Goal: Check status: Check status

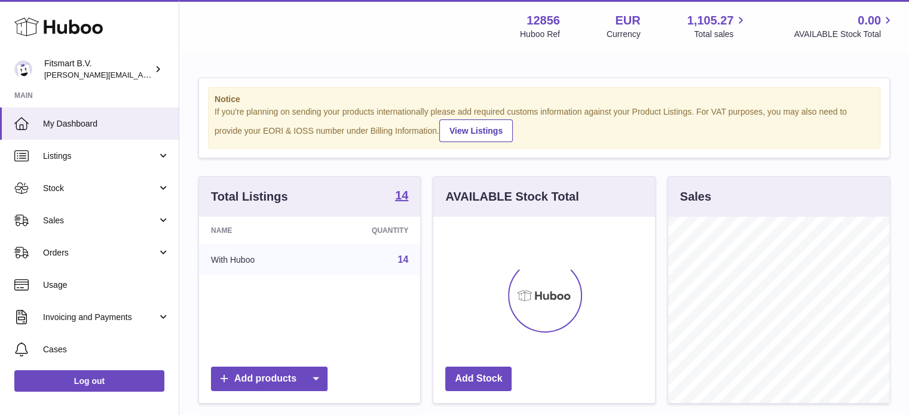
scroll to position [186, 222]
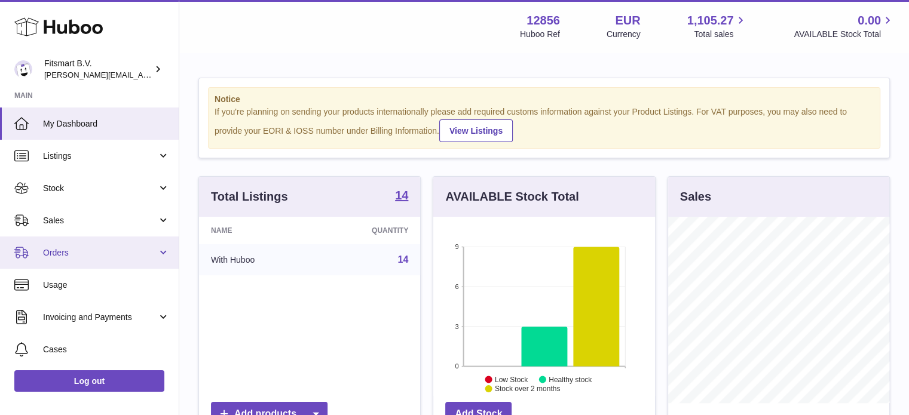
click at [70, 238] on link "Orders" at bounding box center [89, 253] width 179 height 32
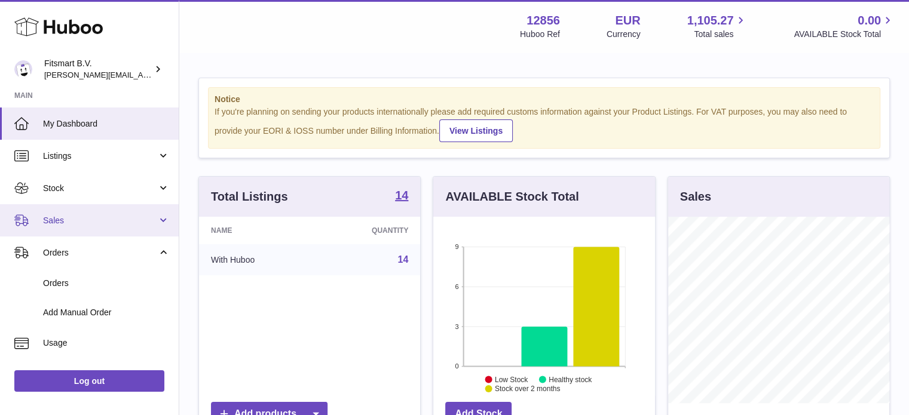
click at [86, 216] on span "Sales" at bounding box center [100, 220] width 114 height 11
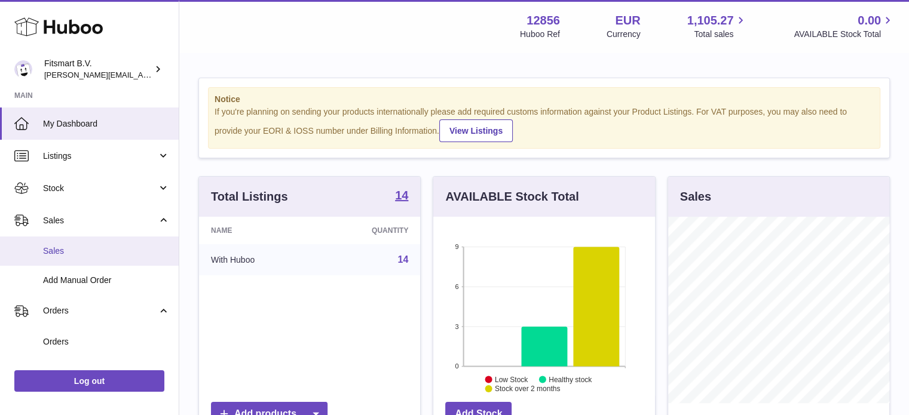
click at [76, 240] on link "Sales" at bounding box center [89, 251] width 179 height 29
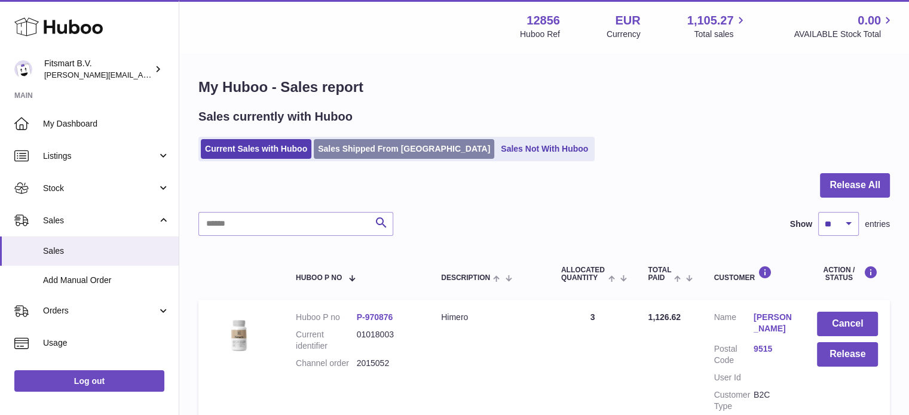
click at [380, 152] on link "Sales Shipped From [GEOGRAPHIC_DATA]" at bounding box center [404, 149] width 180 height 20
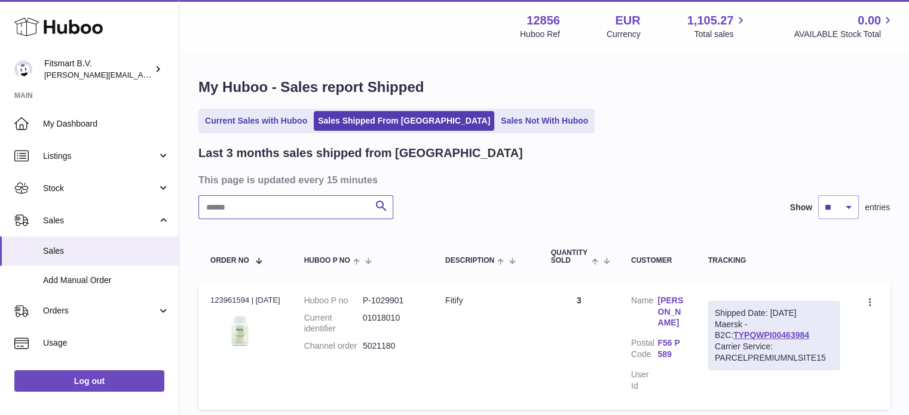
click at [291, 207] on input "text" at bounding box center [295, 207] width 195 height 24
paste input "*******"
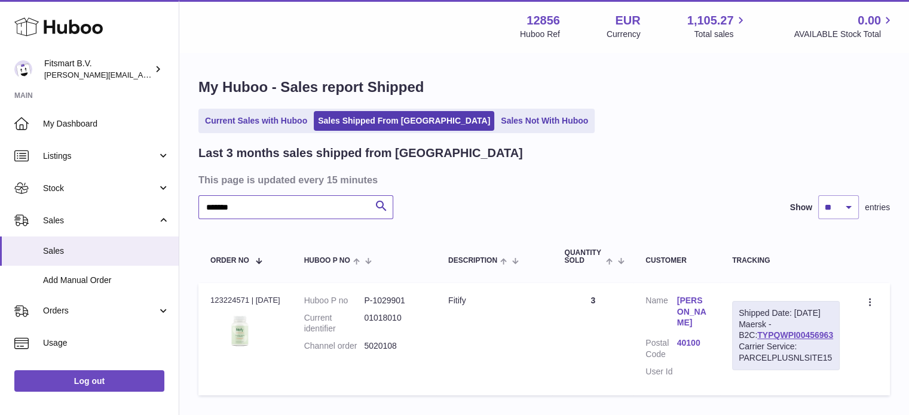
type input "*******"
click at [699, 302] on link "Anita Janhonen" at bounding box center [692, 312] width 31 height 34
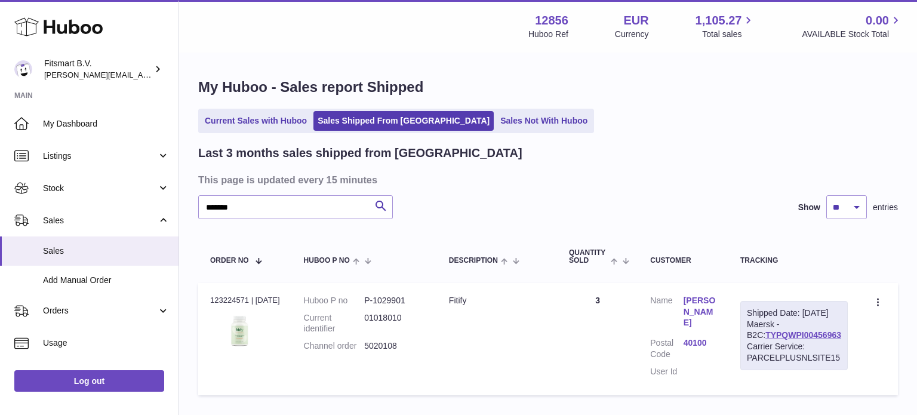
click at [648, 148] on div at bounding box center [458, 207] width 917 height 415
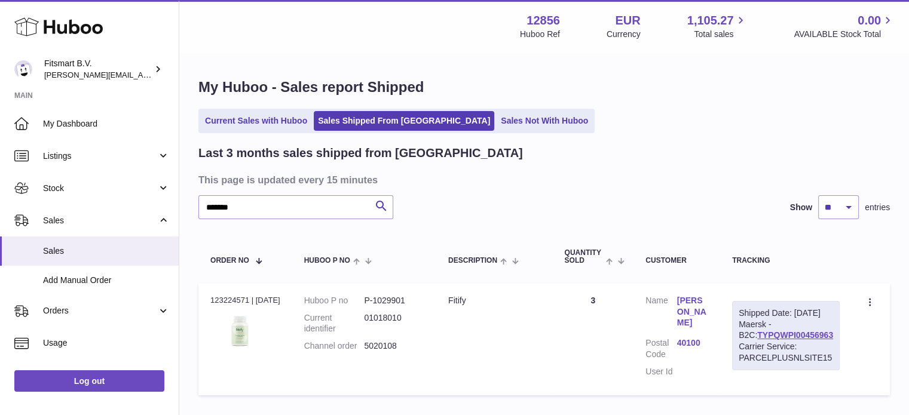
drag, startPoint x: 452, startPoint y: 351, endPoint x: 361, endPoint y: 344, distance: 90.4
click at [361, 344] on tr "Order no 123224571 | 21st Aug Huboo P no P-1029901 Current identifier 01018010 …" at bounding box center [543, 339] width 691 height 112
copy tr "5020108 Description"
click at [700, 303] on link "Anita Janhonen" at bounding box center [692, 312] width 31 height 34
click at [79, 26] on icon at bounding box center [58, 27] width 88 height 24
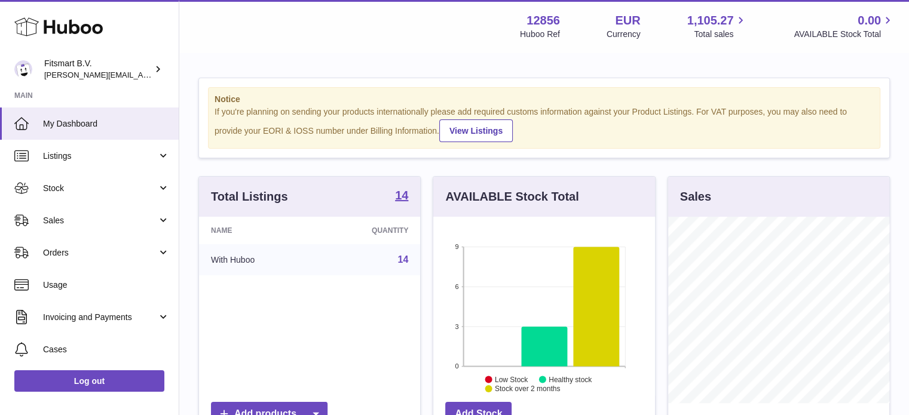
scroll to position [186, 222]
click at [113, 222] on span "Sales" at bounding box center [100, 220] width 114 height 11
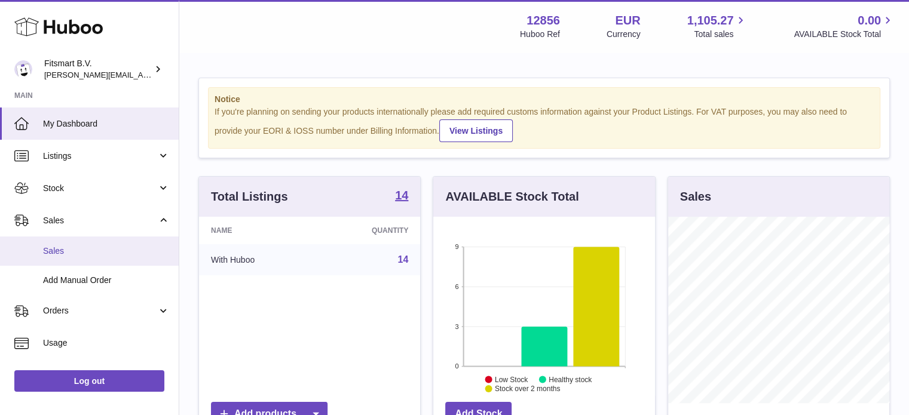
click at [125, 257] on link "Sales" at bounding box center [89, 251] width 179 height 29
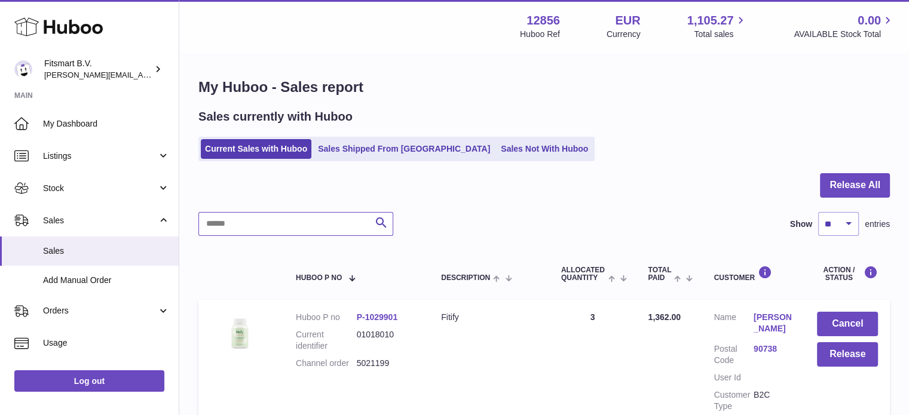
click at [265, 224] on input "text" at bounding box center [295, 224] width 195 height 24
paste input "*******"
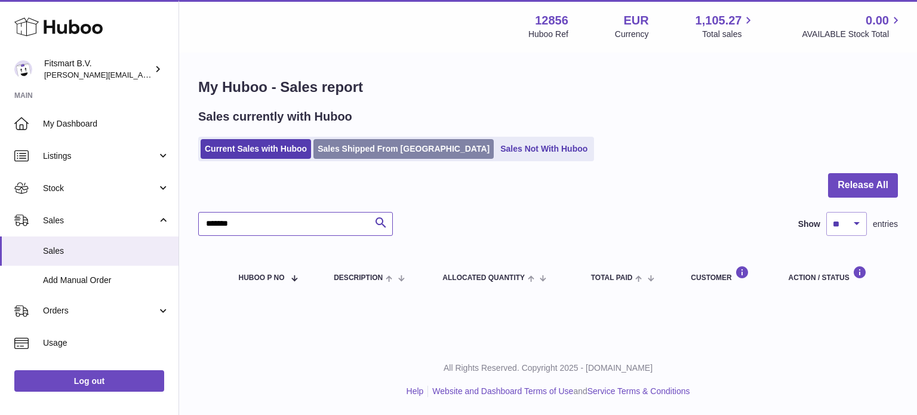
type input "*******"
click at [346, 148] on link "Sales Shipped From [GEOGRAPHIC_DATA]" at bounding box center [404, 149] width 180 height 20
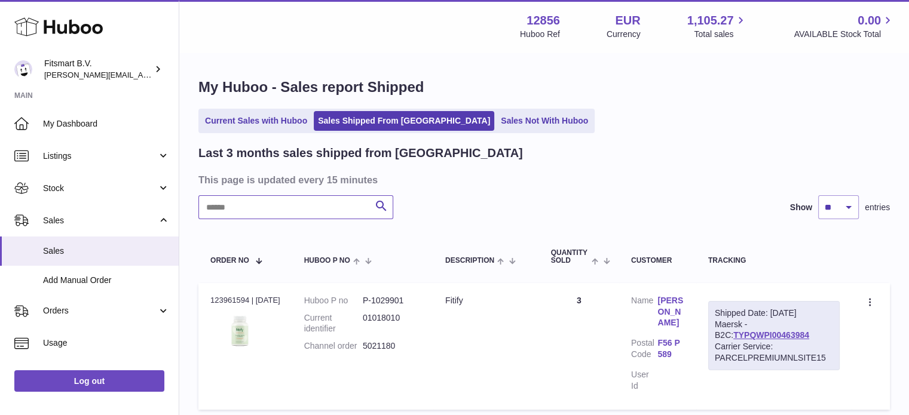
click at [297, 218] on input "text" at bounding box center [295, 207] width 195 height 24
paste input "*******"
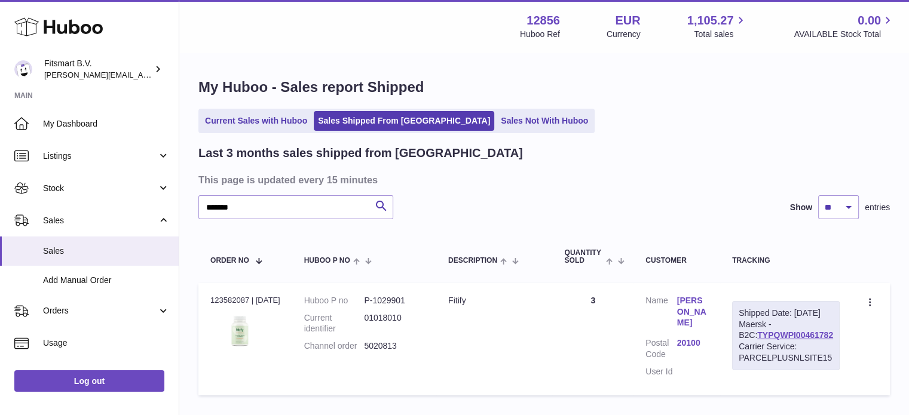
drag, startPoint x: 433, startPoint y: 351, endPoint x: 368, endPoint y: 360, distance: 65.8
click at [368, 360] on tr "Order no 123582087 | [DATE] Huboo P no P-1029901 Current identifier 01018010 Ch…" at bounding box center [543, 339] width 691 height 112
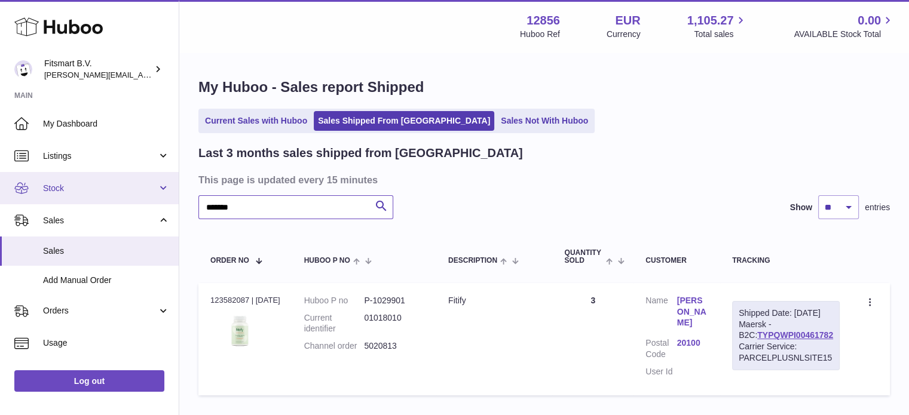
drag, startPoint x: 291, startPoint y: 208, endPoint x: 50, endPoint y: 202, distance: 240.8
click at [11, 203] on div "Huboo Fitsmart B.V. [PERSON_NAME][EMAIL_ADDRESS][DOMAIN_NAME] Main My Dashboard…" at bounding box center [454, 248] width 909 height 496
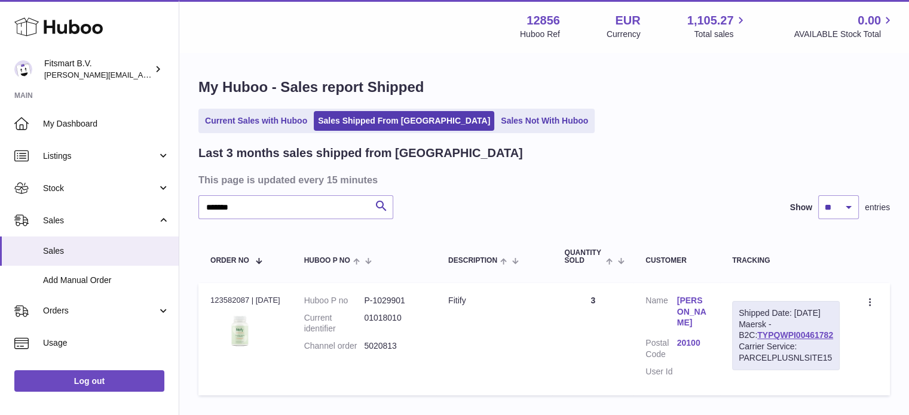
click at [692, 302] on link "[PERSON_NAME]" at bounding box center [692, 312] width 31 height 34
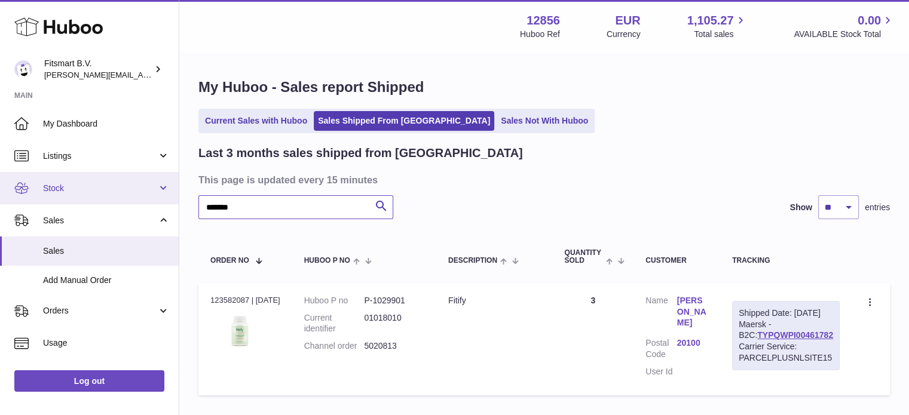
drag, startPoint x: 257, startPoint y: 208, endPoint x: 0, endPoint y: 191, distance: 258.0
click at [0, 194] on div "Huboo Fitsmart B.V. [PERSON_NAME][EMAIL_ADDRESS][DOMAIN_NAME] Main My Dashboard…" at bounding box center [454, 248] width 909 height 496
paste input "text"
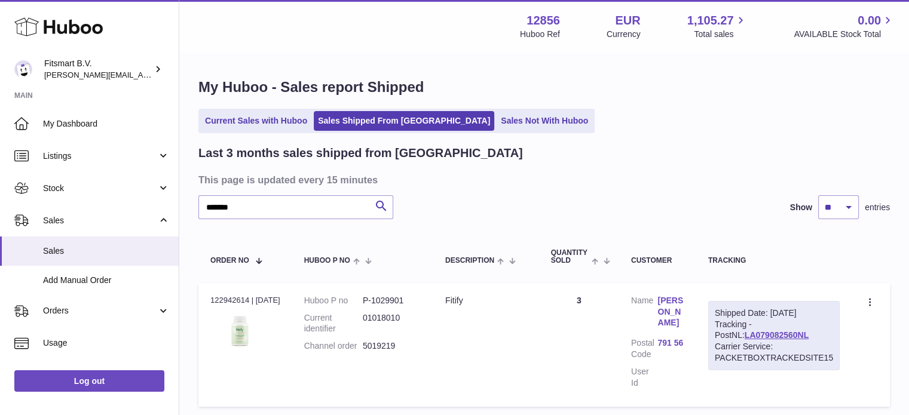
click at [683, 300] on link "[PERSON_NAME]" at bounding box center [670, 312] width 26 height 34
click at [284, 238] on div at bounding box center [454, 207] width 909 height 415
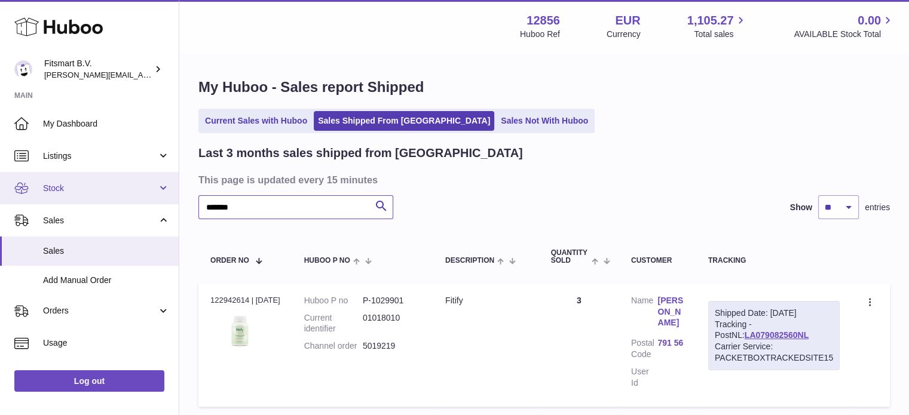
drag, startPoint x: 269, startPoint y: 207, endPoint x: 138, endPoint y: 202, distance: 130.9
click at [0, 213] on div "Huboo Fitsmart B.V. [PERSON_NAME][EMAIL_ADDRESS][DOMAIN_NAME] Main My Dashboard…" at bounding box center [454, 253] width 909 height 507
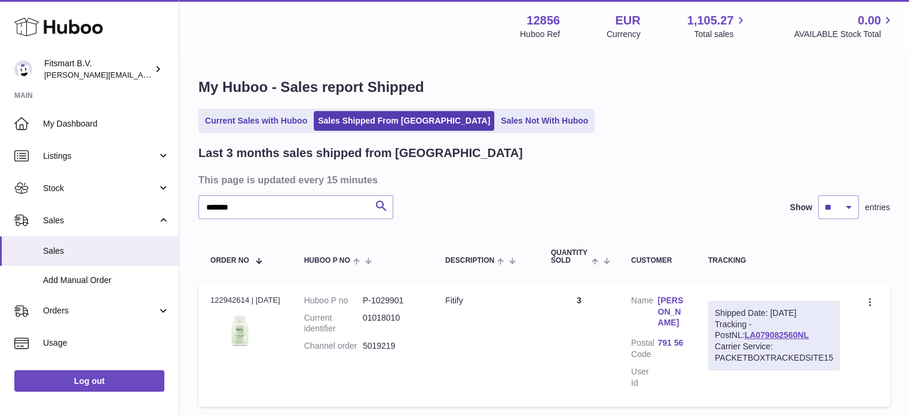
click at [671, 302] on link "[PERSON_NAME]" at bounding box center [670, 312] width 26 height 34
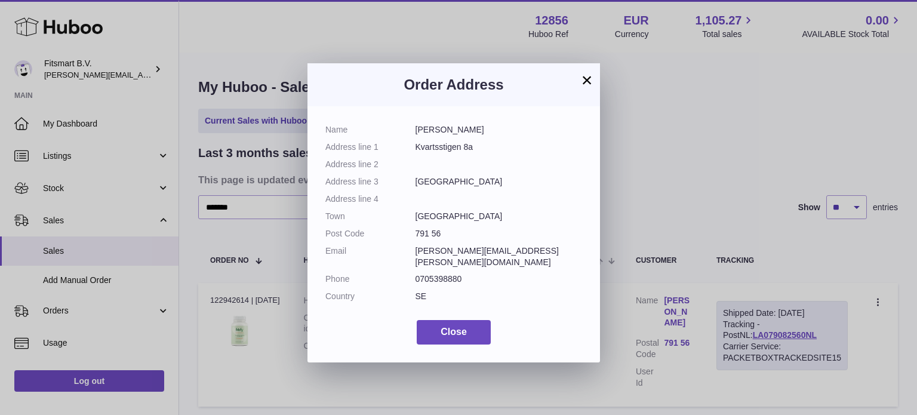
click at [676, 154] on div "× Order Address Name [PERSON_NAME] Address line 1 Kvartsstigen 8a Address line …" at bounding box center [458, 207] width 917 height 415
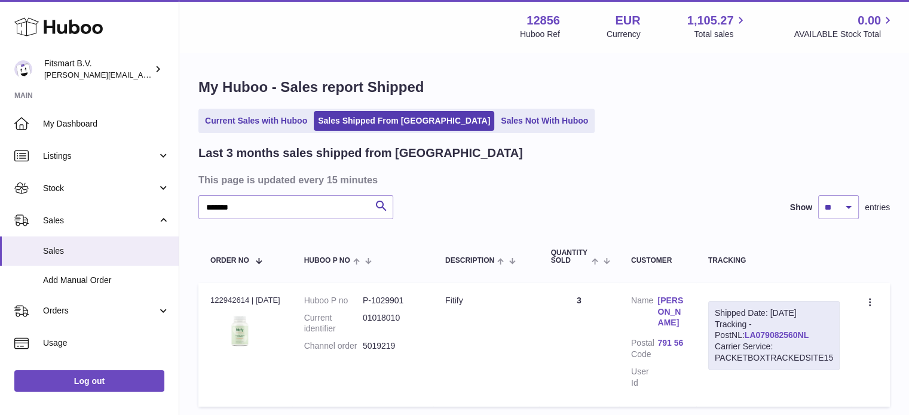
click at [747, 332] on link "LA079082560NL" at bounding box center [776, 335] width 64 height 10
click at [753, 333] on link "LA079082560NL" at bounding box center [776, 335] width 64 height 10
drag, startPoint x: 789, startPoint y: 337, endPoint x: 702, endPoint y: 336, distance: 86.6
click at [705, 336] on td "Shipped Date: [DATE] Tracking - PostNL: LA079082560NL Carrier Service: PACKETBO…" at bounding box center [773, 345] width 155 height 124
copy link "LA079082560NL"
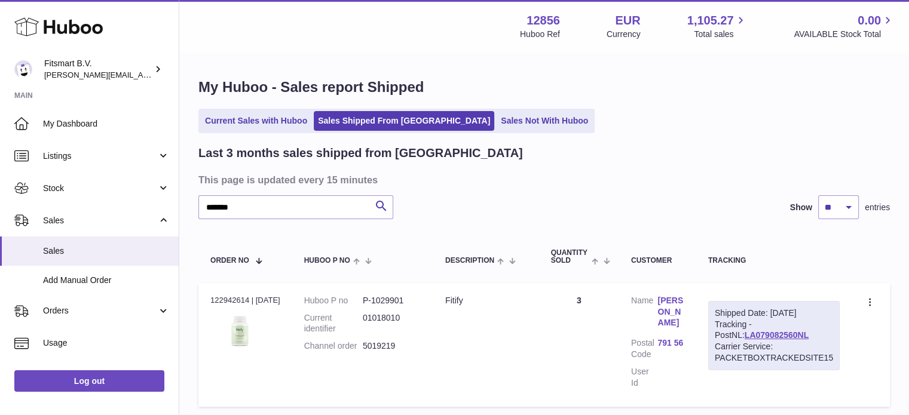
copy link "LA079082560NL"
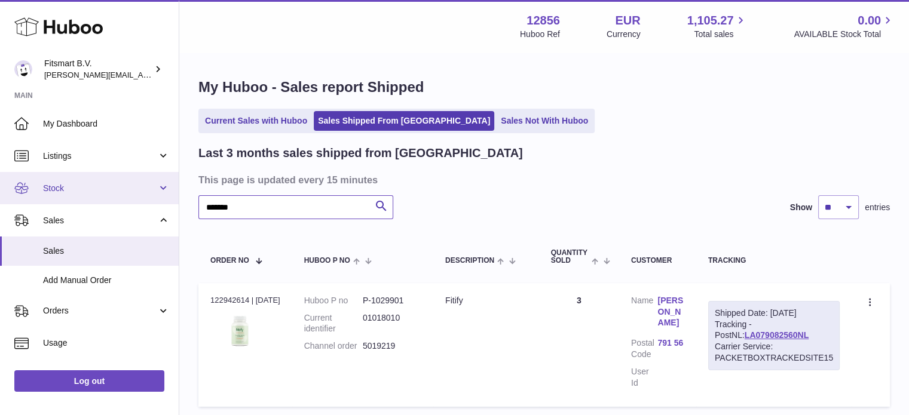
drag, startPoint x: 270, startPoint y: 212, endPoint x: 0, endPoint y: 179, distance: 272.1
click at [0, 183] on div "Huboo Fitsmart B.V. [PERSON_NAME][EMAIL_ADDRESS][DOMAIN_NAME] Main My Dashboard…" at bounding box center [454, 253] width 909 height 507
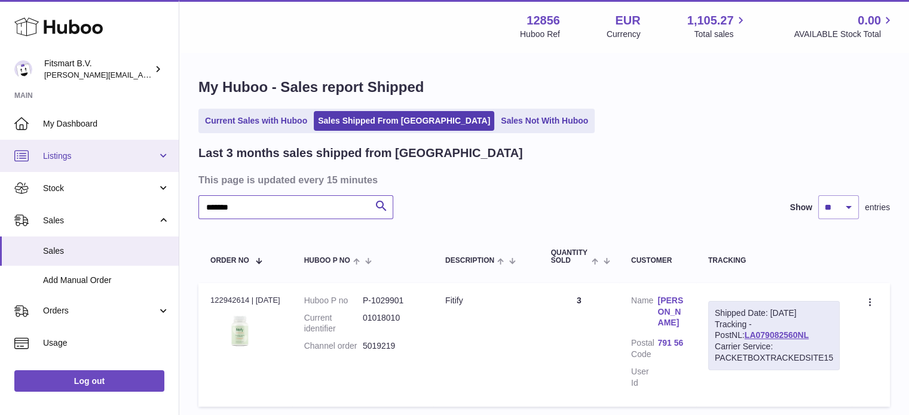
paste input "text"
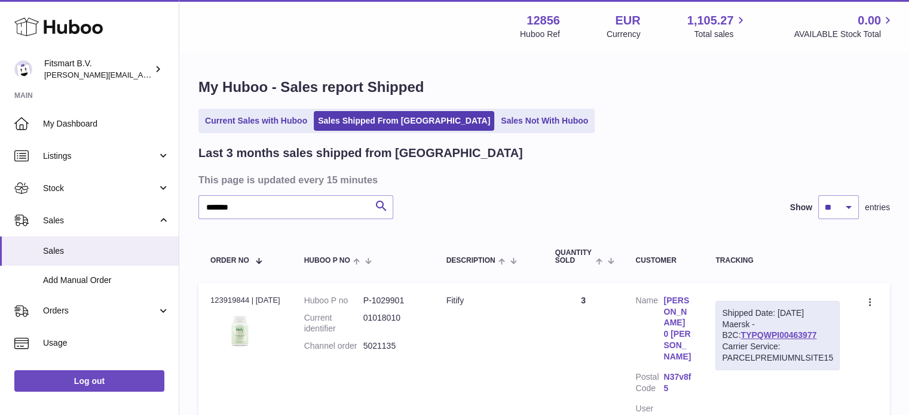
drag, startPoint x: 778, startPoint y: 312, endPoint x: 669, endPoint y: 246, distance: 127.8
click at [842, 307] on td "Shipped Date: [DATE] Maersk - B2C: TYPQWPI00463977 Carrier Service: PARCELPREMI…" at bounding box center [777, 363] width 148 height 161
copy div "[DATE]"
drag, startPoint x: 827, startPoint y: 332, endPoint x: 721, endPoint y: 336, distance: 105.8
click at [721, 336] on div "Shipped Date: [DATE] Maersk - B2C: TYPQWPI00463977 Carrier Service: PARCELPREMI…" at bounding box center [777, 335] width 124 height 69
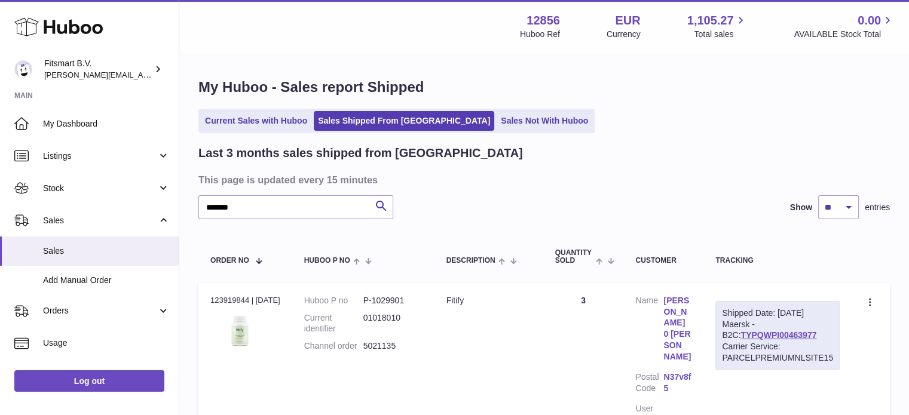
copy link "TYPQWPI00463977"
drag, startPoint x: 260, startPoint y: 207, endPoint x: 0, endPoint y: 69, distance: 295.0
click at [0, 100] on div "Huboo Fitsmart B.V. [PERSON_NAME][EMAIL_ADDRESS][DOMAIN_NAME] Main My Dashboard…" at bounding box center [454, 272] width 909 height 544
paste input "*****"
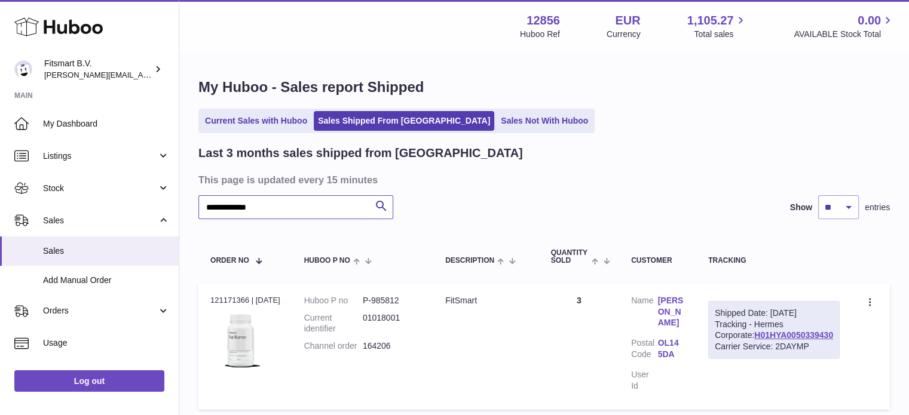
type input "**********"
click at [685, 298] on link "[PERSON_NAME]" at bounding box center [671, 312] width 27 height 34
drag, startPoint x: 434, startPoint y: 350, endPoint x: 366, endPoint y: 351, distance: 68.1
click at [366, 351] on td "Huboo P no P-985812 Current identifier 01018001 Channel order 164206" at bounding box center [362, 346] width 141 height 127
copy dl "164206"
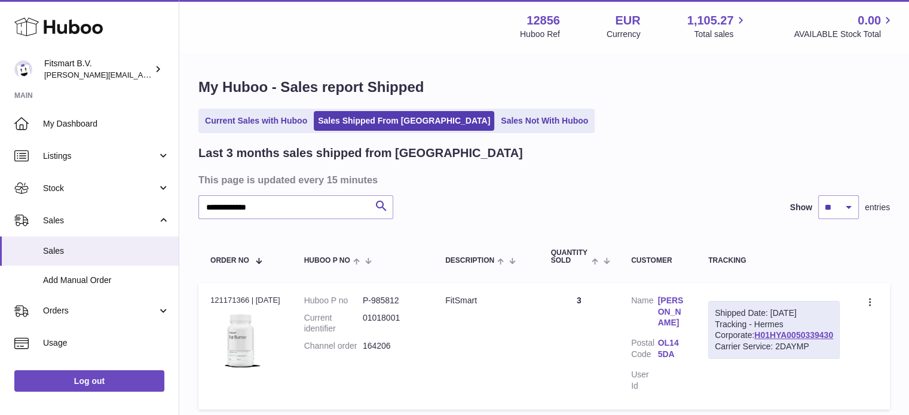
click at [685, 300] on link "[PERSON_NAME]" at bounding box center [671, 312] width 27 height 34
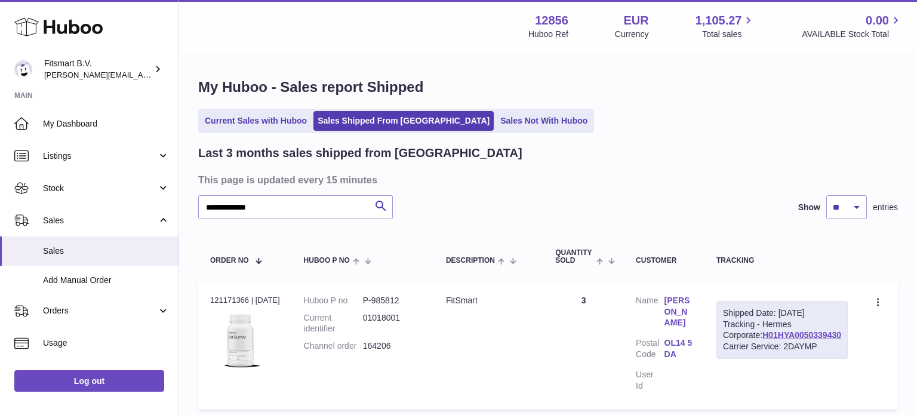
drag, startPoint x: 659, startPoint y: 148, endPoint x: 711, endPoint y: 196, distance: 70.6
click at [659, 148] on div "× Order Address Name [PERSON_NAME] Address line [GEOGRAPHIC_DATA] Address line …" at bounding box center [458, 207] width 917 height 415
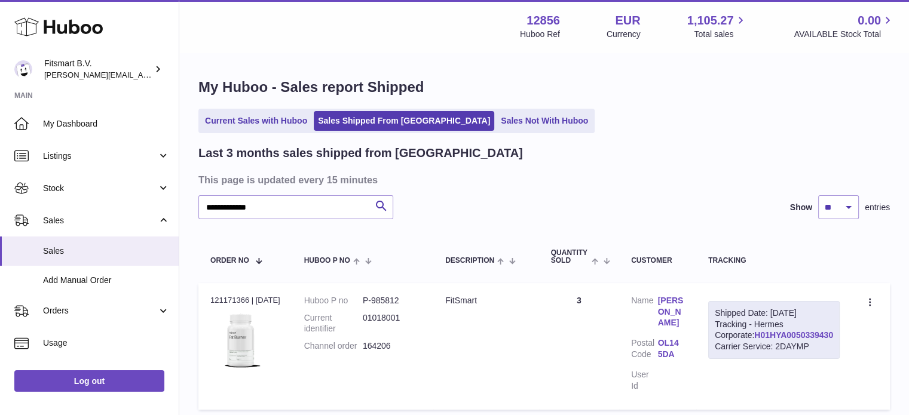
click at [807, 340] on link "H01HYA0050339430" at bounding box center [793, 335] width 79 height 10
click at [685, 309] on link "[PERSON_NAME]" at bounding box center [671, 312] width 27 height 34
